Goal: Task Accomplishment & Management: Use online tool/utility

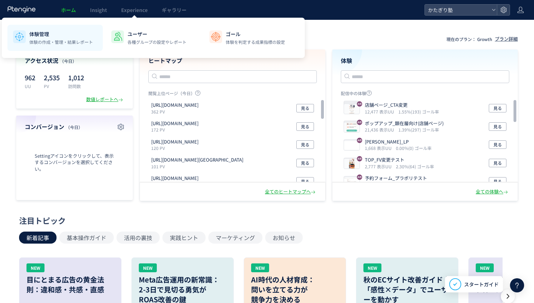
click at [83, 34] on p "体験管理" at bounding box center [61, 33] width 64 height 7
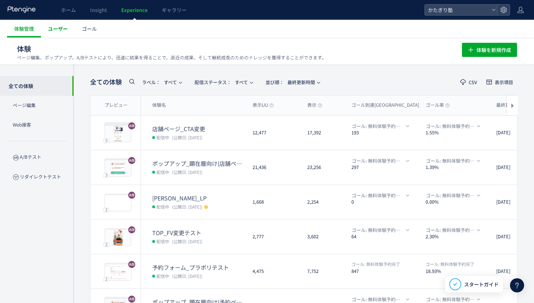
click at [54, 33] on link "ユーザー" at bounding box center [58, 29] width 34 height 18
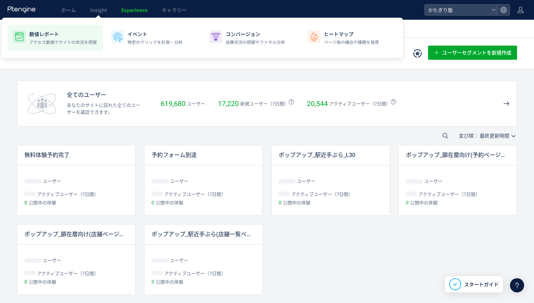
click at [60, 30] on li "数値レポート アクセス数値でサイトの状況を把握" at bounding box center [54, 38] width 95 height 26
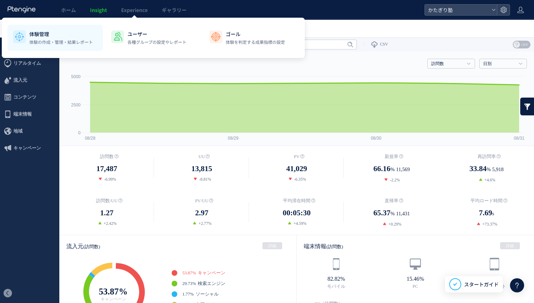
click at [76, 38] on div "体験管理 体験の作成・管理・結果レポート" at bounding box center [61, 37] width 64 height 15
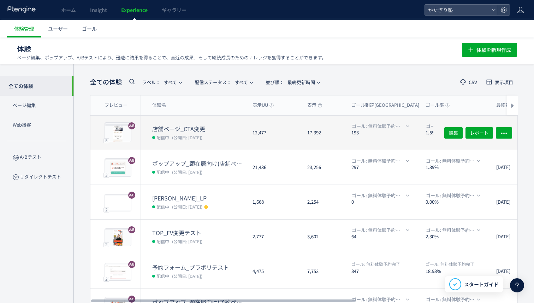
click at [181, 127] on dt "店舗ページ_CTA変更" at bounding box center [199, 129] width 95 height 8
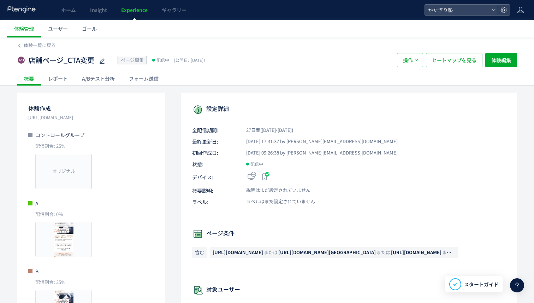
click at [102, 76] on div "A/Bテスト分析" at bounding box center [98, 78] width 47 height 14
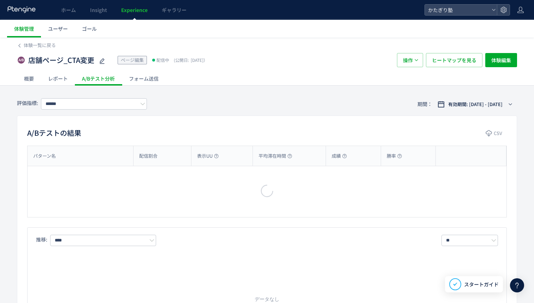
type input "********"
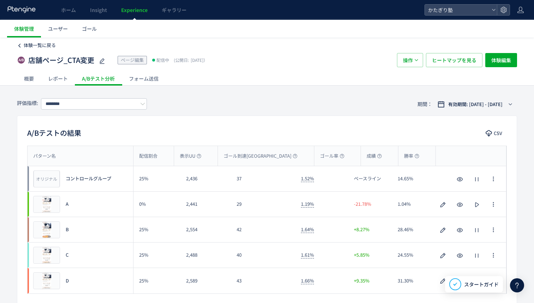
click at [39, 45] on span "体験一覧に戻る" at bounding box center [40, 45] width 32 height 7
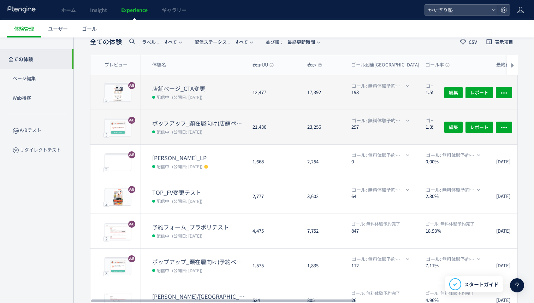
click at [292, 118] on div "21,436" at bounding box center [274, 127] width 55 height 34
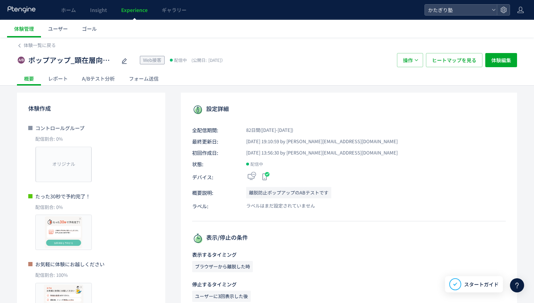
click at [95, 76] on div "A/Bテスト分析" at bounding box center [98, 78] width 47 height 14
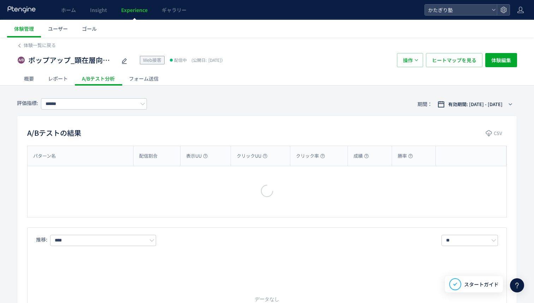
type input "********"
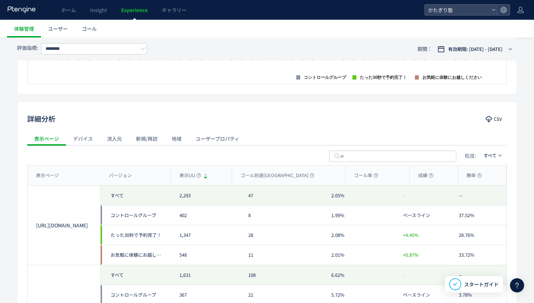
scroll to position [282, 0]
click at [81, 138] on div "デバイス" at bounding box center [83, 139] width 34 height 14
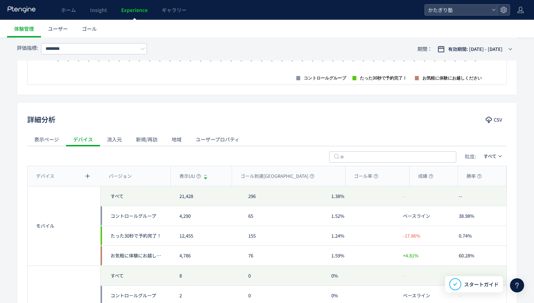
click at [110, 139] on div "流入元" at bounding box center [114, 139] width 29 height 14
click at [144, 140] on div "新規/再訪" at bounding box center [147, 139] width 36 height 14
click at [174, 140] on div "地域" at bounding box center [177, 139] width 24 height 14
click at [199, 139] on div "ユーザープロパティ" at bounding box center [218, 139] width 58 height 14
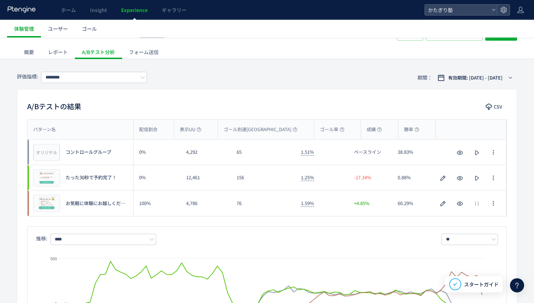
scroll to position [0, 0]
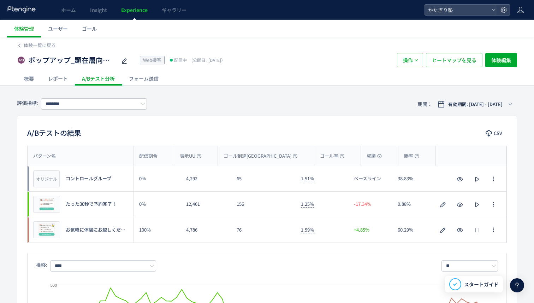
click at [60, 81] on div "レポート" at bounding box center [58, 78] width 34 height 14
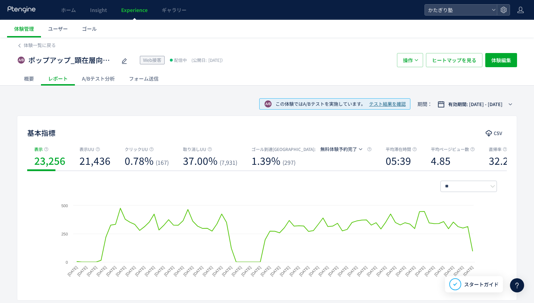
click at [23, 75] on div "概要" at bounding box center [29, 78] width 24 height 14
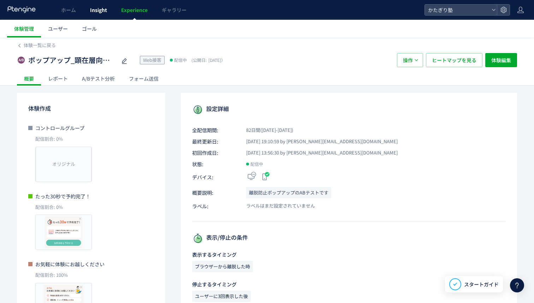
click at [90, 10] on span "Insight" at bounding box center [98, 9] width 17 height 7
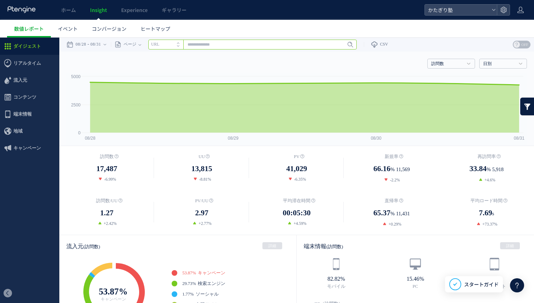
click at [203, 42] on input "text" at bounding box center [252, 45] width 209 height 10
click at [179, 45] on li "URL" at bounding box center [165, 45] width 35 height 10
click at [101, 45] on time "08/31" at bounding box center [95, 44] width 11 height 14
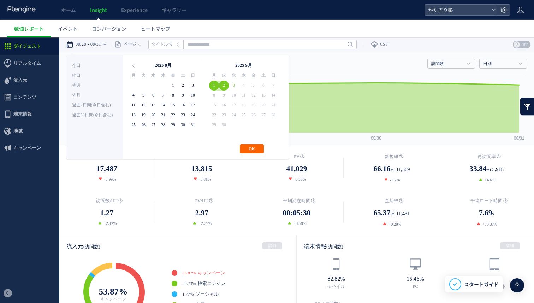
click at [253, 151] on button "OK" at bounding box center [252, 148] width 24 height 9
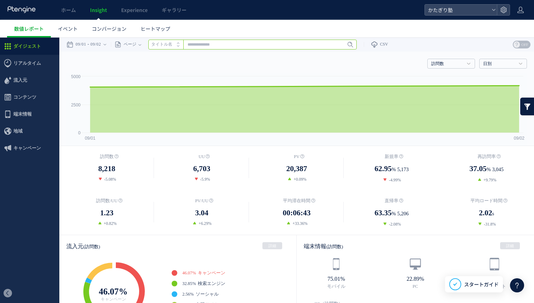
click at [209, 41] on input "text" at bounding box center [252, 45] width 209 height 10
click at [141, 40] on icon at bounding box center [140, 44] width 3 height 14
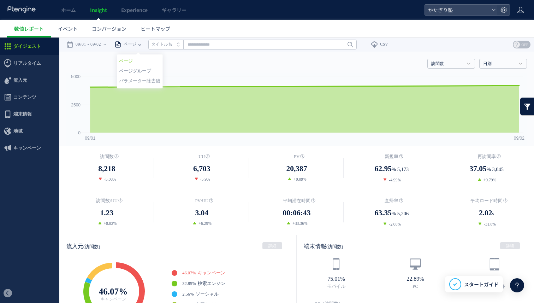
click at [148, 68] on li "ページグループ" at bounding box center [139, 70] width 41 height 9
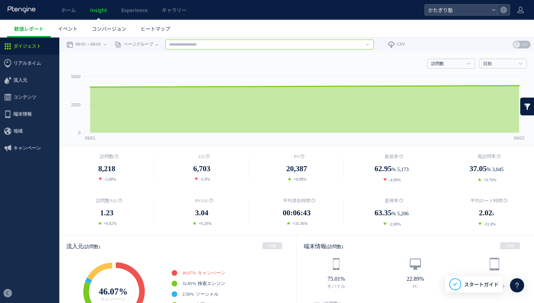
click at [211, 45] on input "text" at bounding box center [269, 45] width 209 height 10
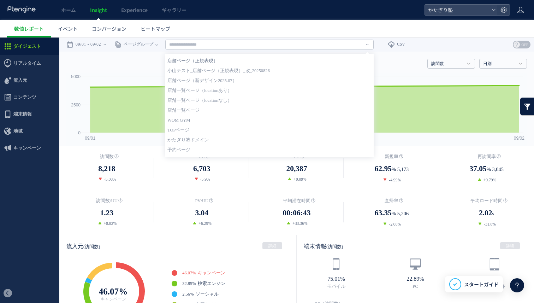
click at [210, 62] on link "店舗ページ（正規表現）" at bounding box center [270, 60] width 204 height 9
type input "**********"
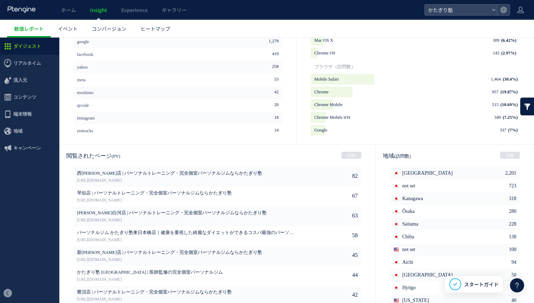
scroll to position [315, 0]
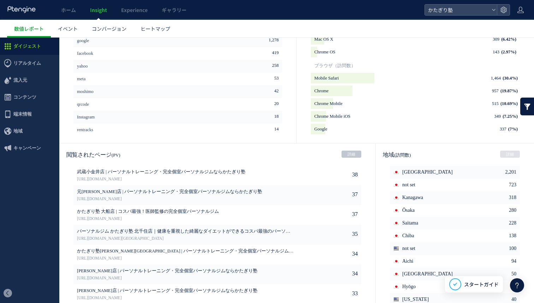
click at [342, 153] on link "詳細" at bounding box center [352, 154] width 20 height 7
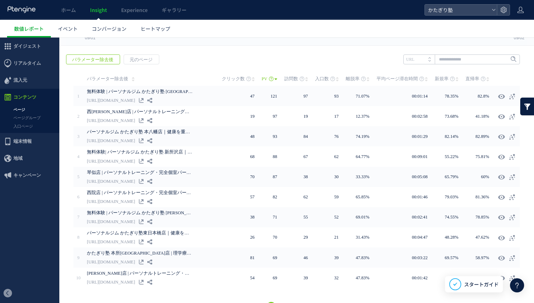
scroll to position [117, 0]
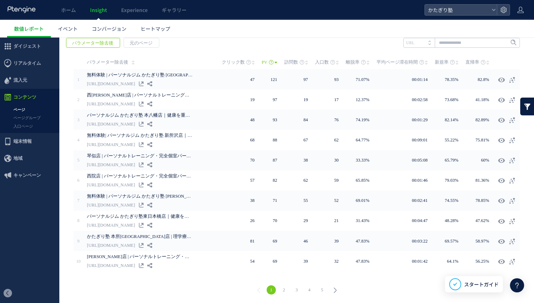
click at [285, 288] on link "2" at bounding box center [284, 289] width 9 height 9
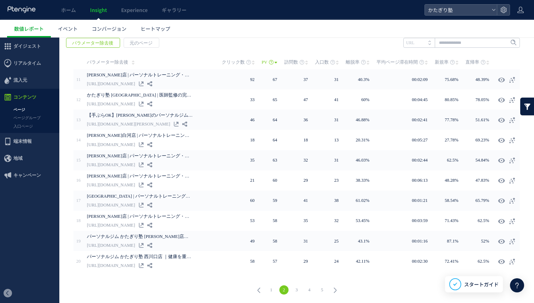
click at [295, 286] on link "3" at bounding box center [296, 289] width 9 height 9
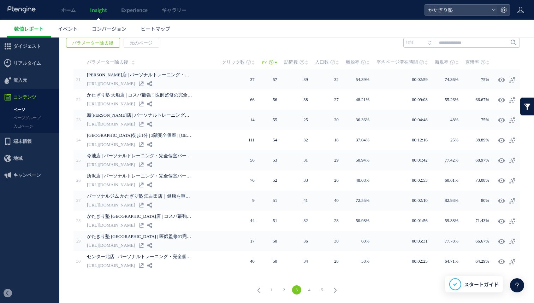
click at [307, 288] on link "4" at bounding box center [309, 289] width 9 height 9
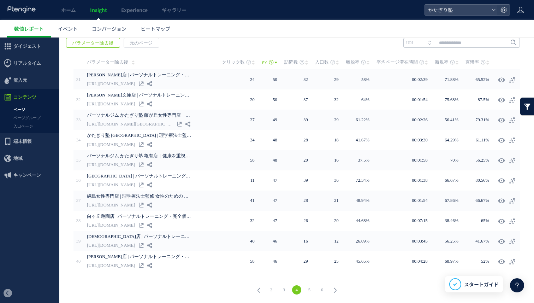
click at [307, 288] on link "5" at bounding box center [309, 289] width 9 height 9
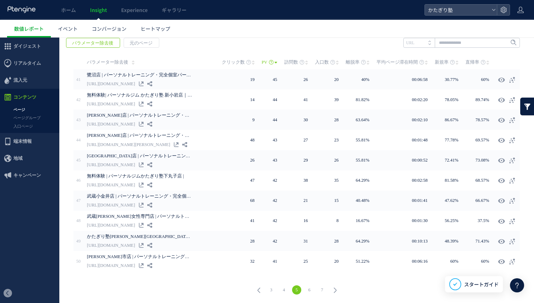
click at [264, 291] on icon at bounding box center [259, 290] width 10 height 10
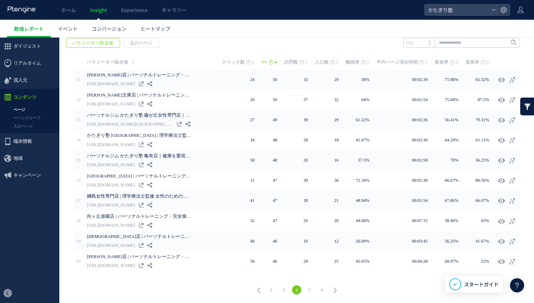
click at [261, 289] on icon at bounding box center [259, 290] width 10 height 10
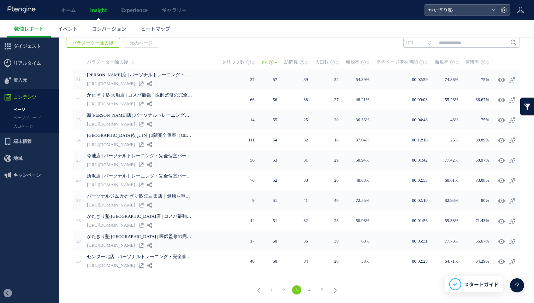
click at [261, 289] on icon at bounding box center [259, 290] width 10 height 10
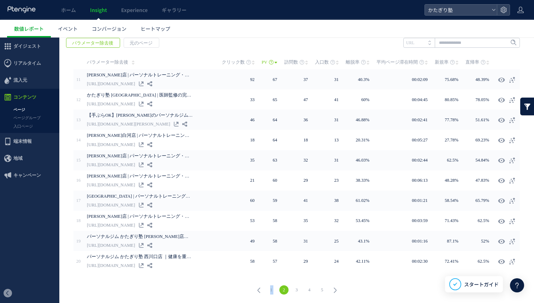
click at [271, 283] on div "1 2 3 4 5" at bounding box center [296, 290] width 461 height 25
click at [270, 288] on link "1" at bounding box center [271, 289] width 9 height 9
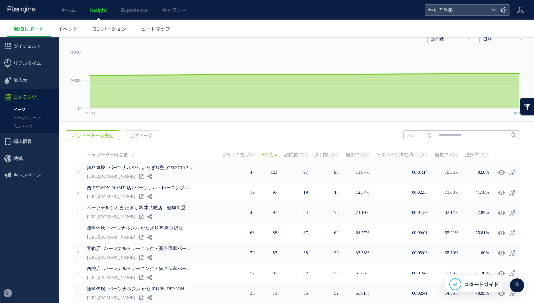
scroll to position [0, 0]
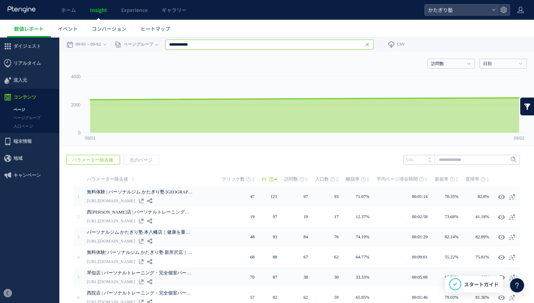
click at [188, 44] on input "**********" at bounding box center [269, 45] width 209 height 10
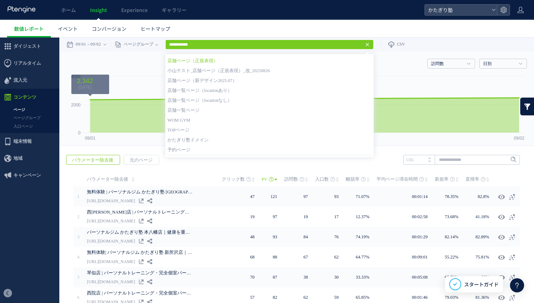
click at [153, 71] on div "訪問数 訪問数 UU PV 新規率 再訪問率 訪問数/UU PV/UU 平均滞在時間 直帰率 平均ロード時間 日別" at bounding box center [296, 62] width 461 height 21
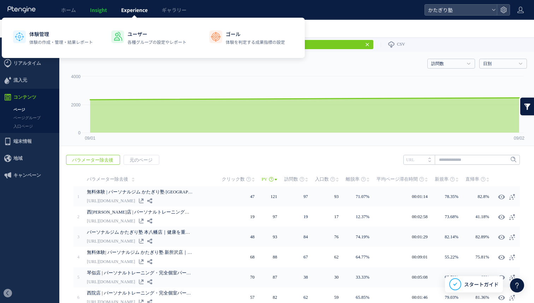
click at [125, 13] on span "Experience" at bounding box center [134, 9] width 27 height 7
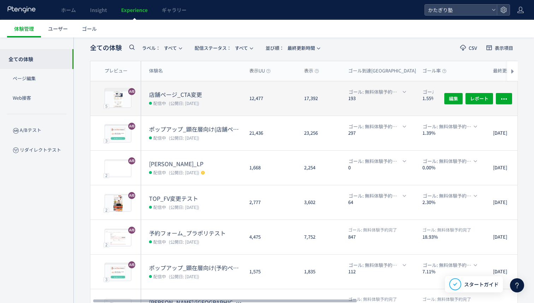
scroll to position [43, 0]
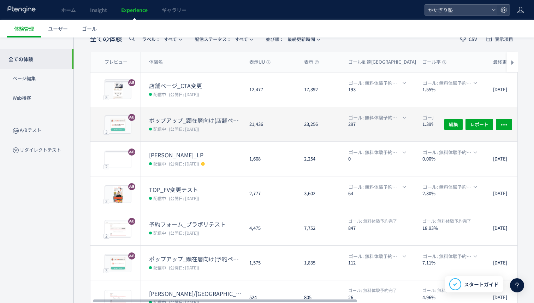
click at [201, 118] on dt "ポップアップ_顕在層向け(店舗ページ)" at bounding box center [196, 120] width 95 height 8
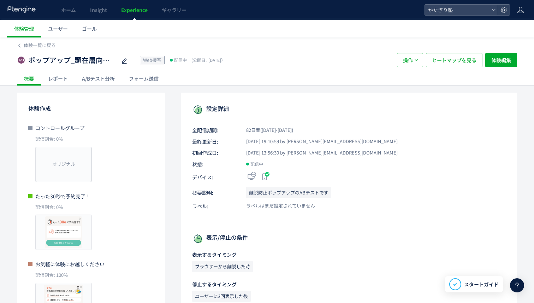
scroll to position [11, 0]
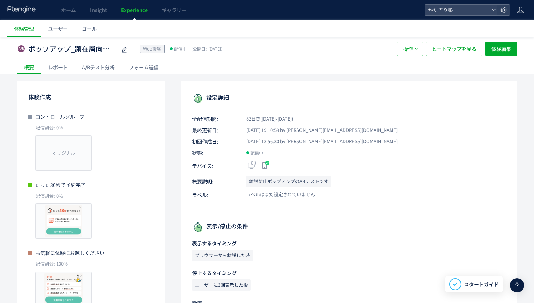
click at [98, 66] on div "A/Bテスト分析" at bounding box center [98, 67] width 47 height 14
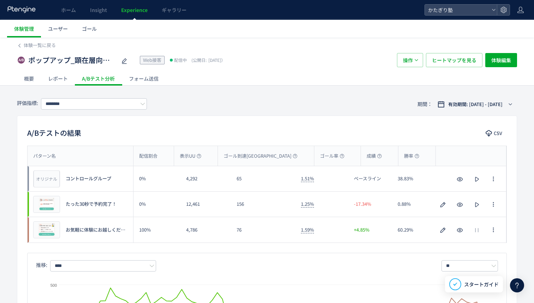
click at [88, 230] on span "お気軽に体験にお越しください" at bounding box center [98, 230] width 64 height 7
drag, startPoint x: 67, startPoint y: 229, endPoint x: 123, endPoint y: 231, distance: 56.3
click at [123, 231] on span "お気軽に体験にお越しください" at bounding box center [98, 230] width 64 height 7
click at [265, 233] on div "76" at bounding box center [263, 229] width 64 height 25
drag, startPoint x: 193, startPoint y: 60, endPoint x: 231, endPoint y: 60, distance: 38.2
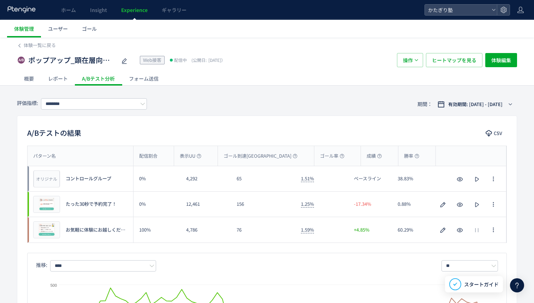
click at [226, 60] on span "(公開日: 2025/06/13）" at bounding box center [208, 60] width 36 height 6
click at [143, 76] on div "フォーム送信" at bounding box center [144, 78] width 44 height 14
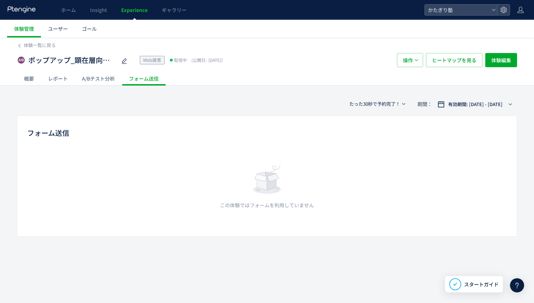
click at [109, 78] on div "A/Bテスト分析" at bounding box center [98, 78] width 47 height 14
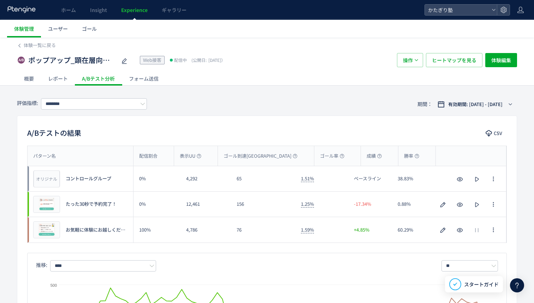
click at [241, 156] on span "ゴール到達[GEOGRAPHIC_DATA]" at bounding box center [261, 156] width 74 height 7
drag, startPoint x: 235, startPoint y: 154, endPoint x: 267, endPoint y: 156, distance: 31.1
click at [267, 156] on div "ゴール到達[GEOGRAPHIC_DATA]" at bounding box center [266, 156] width 96 height 20
click at [119, 103] on input "********" at bounding box center [94, 103] width 106 height 11
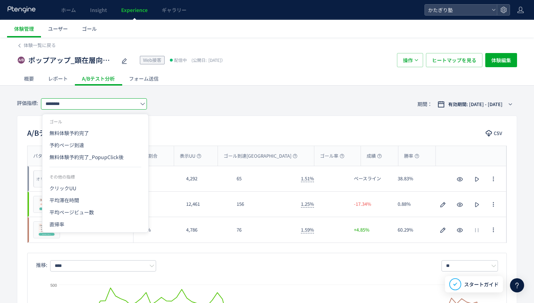
click at [119, 103] on input "********" at bounding box center [94, 103] width 106 height 11
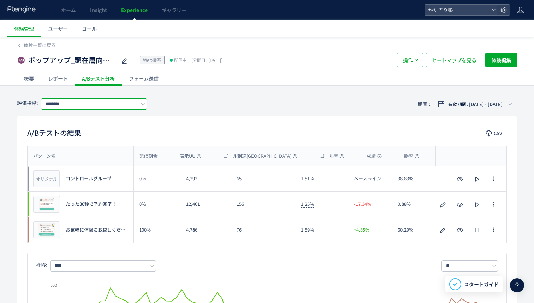
click at [128, 101] on input "********" at bounding box center [94, 103] width 106 height 11
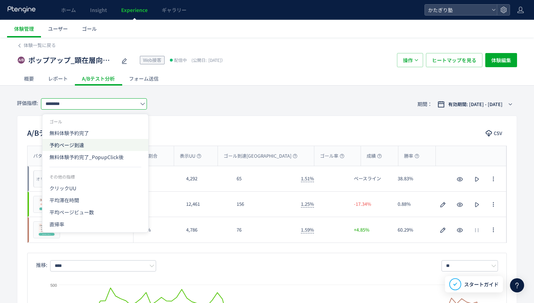
click at [109, 142] on span "予約ページ到達" at bounding box center [95, 145] width 92 height 12
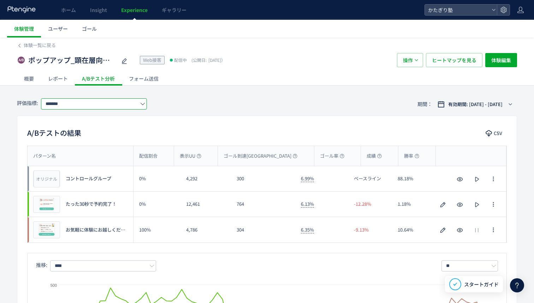
click at [107, 101] on input "*******" at bounding box center [94, 103] width 106 height 11
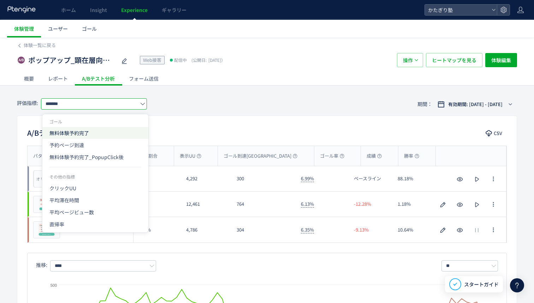
click at [96, 131] on span "無料体験予約完了" at bounding box center [95, 133] width 92 height 12
type input "********"
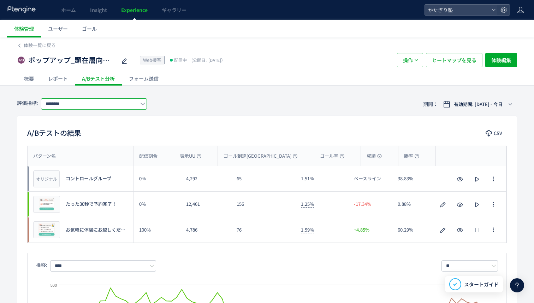
click at [111, 104] on input "********" at bounding box center [94, 103] width 106 height 11
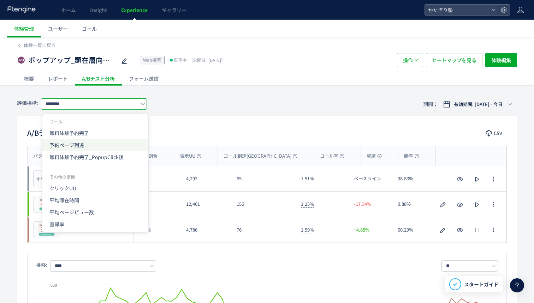
click at [99, 139] on span "予約ページ到達" at bounding box center [95, 145] width 92 height 12
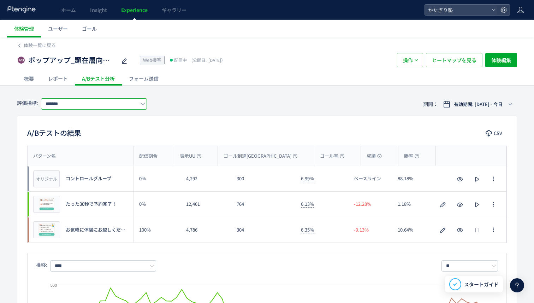
click at [111, 101] on input "*******" at bounding box center [94, 103] width 106 height 11
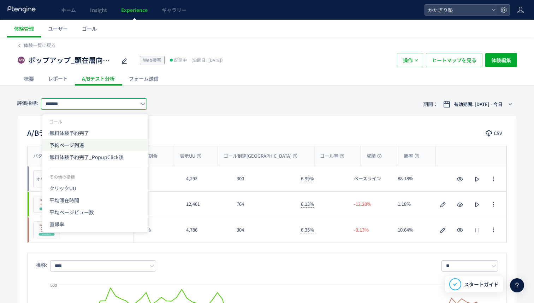
click at [102, 149] on span "予約ページ到達" at bounding box center [95, 145] width 92 height 12
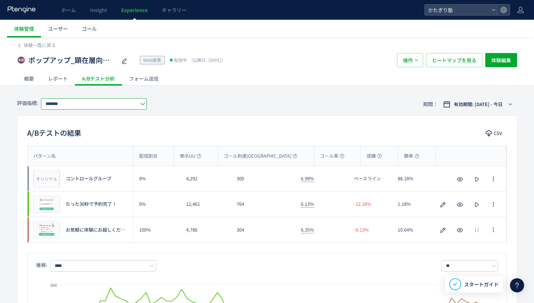
click at [103, 103] on input "*******" at bounding box center [94, 103] width 106 height 11
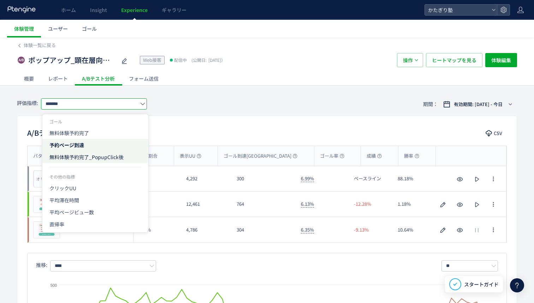
click at [96, 157] on span "無料体験予約完了_PopupClick後" at bounding box center [95, 157] width 92 height 12
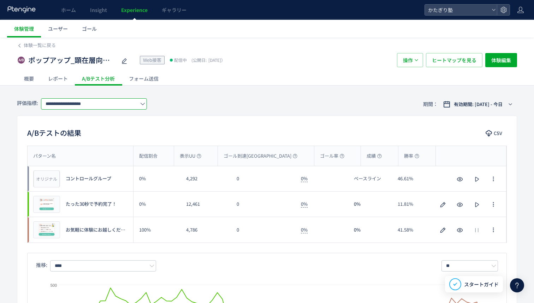
click at [112, 100] on input "**********" at bounding box center [94, 103] width 106 height 11
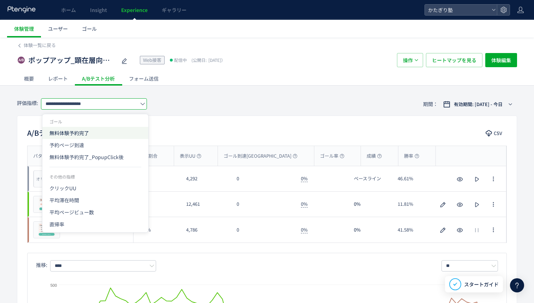
click at [105, 132] on span "無料体験予約完了" at bounding box center [95, 133] width 92 height 12
type input "********"
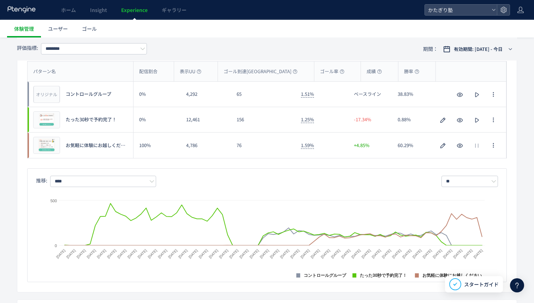
scroll to position [52, 0]
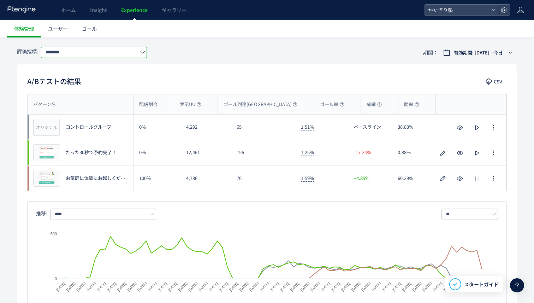
click at [117, 51] on input "********" at bounding box center [94, 52] width 106 height 11
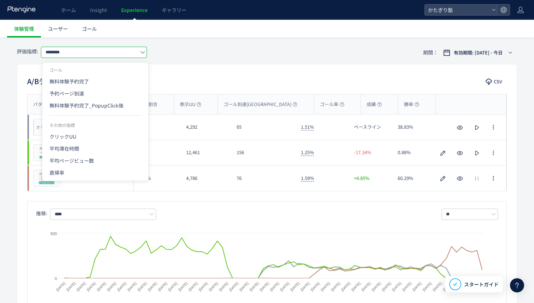
click at [206, 140] on div "12,461" at bounding box center [206, 152] width 51 height 25
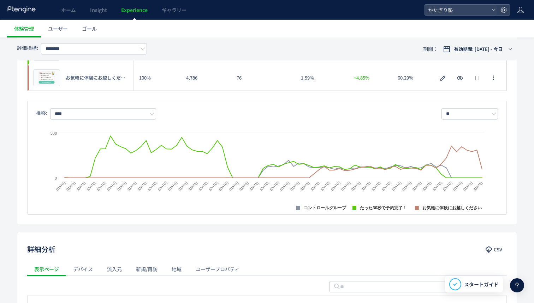
scroll to position [156, 0]
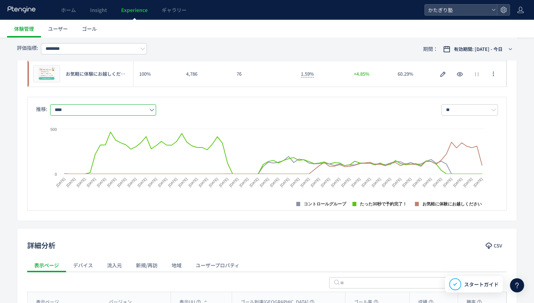
click at [142, 112] on input "****" at bounding box center [103, 109] width 106 height 11
click at [121, 139] on span "無料体験予約完了" at bounding box center [105, 140] width 92 height 12
type input "********"
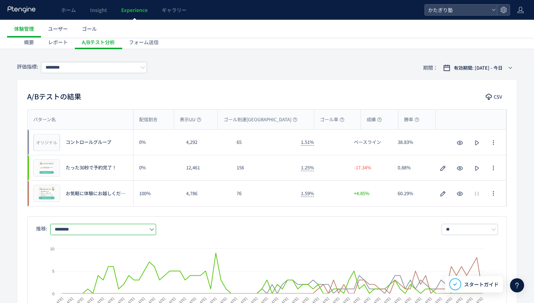
scroll to position [35, 0]
